Goal: Communication & Community: Answer question/provide support

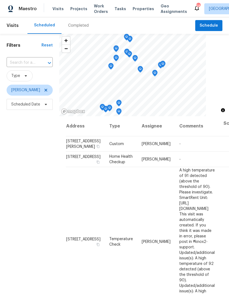
scroll to position [160, 1]
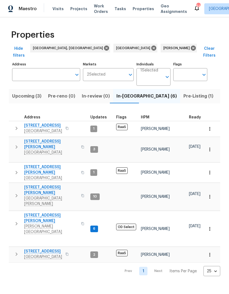
click at [33, 249] on span "[STREET_ADDRESS]" at bounding box center [43, 251] width 38 height 5
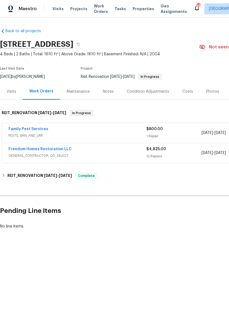
click at [18, 130] on link "Family Pest Services" at bounding box center [29, 129] width 40 height 4
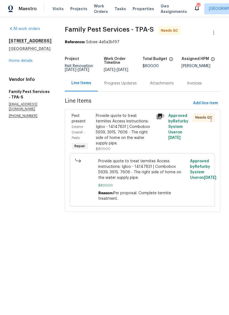
click at [124, 90] on div "Progress Updates" at bounding box center [121, 83] width 46 height 16
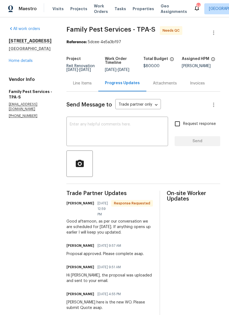
click at [85, 86] on div "Line Items" at bounding box center [82, 83] width 19 height 5
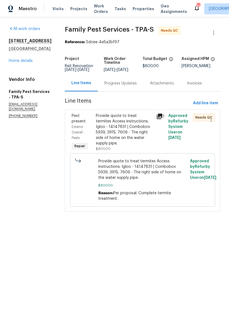
click at [126, 82] on div "Progress Updates" at bounding box center [120, 83] width 32 height 5
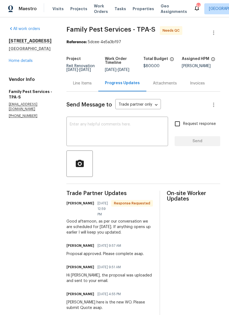
click at [129, 129] on textarea at bounding box center [117, 131] width 95 height 19
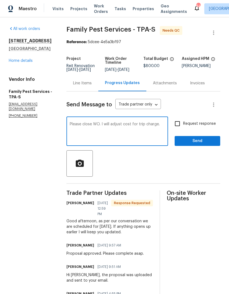
type textarea "Please close WO. I will adjust cost for trip charge."
click at [178, 126] on input "Request response" at bounding box center [178, 124] width 12 height 12
checkbox input "true"
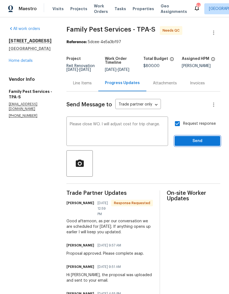
click at [193, 145] on button "Send" at bounding box center [198, 141] width 46 height 10
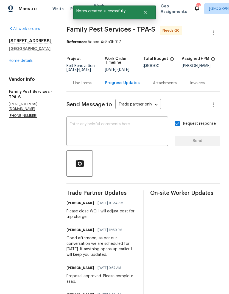
click at [14, 60] on link "Home details" at bounding box center [21, 61] width 24 height 4
